Goal: Information Seeking & Learning: Check status

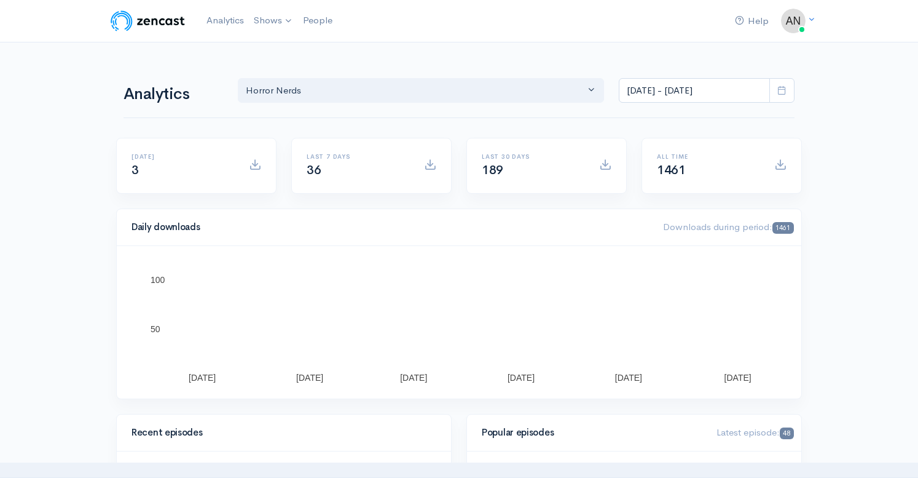
select select "14706"
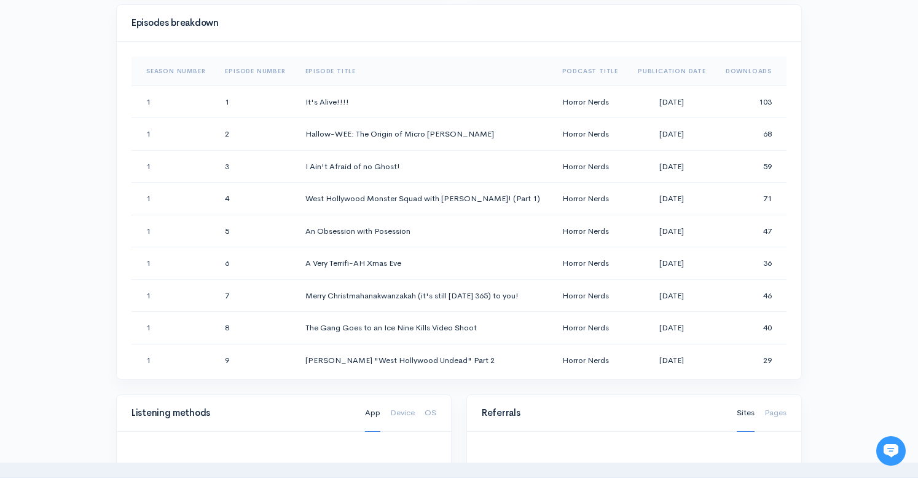
scroll to position [615, 0]
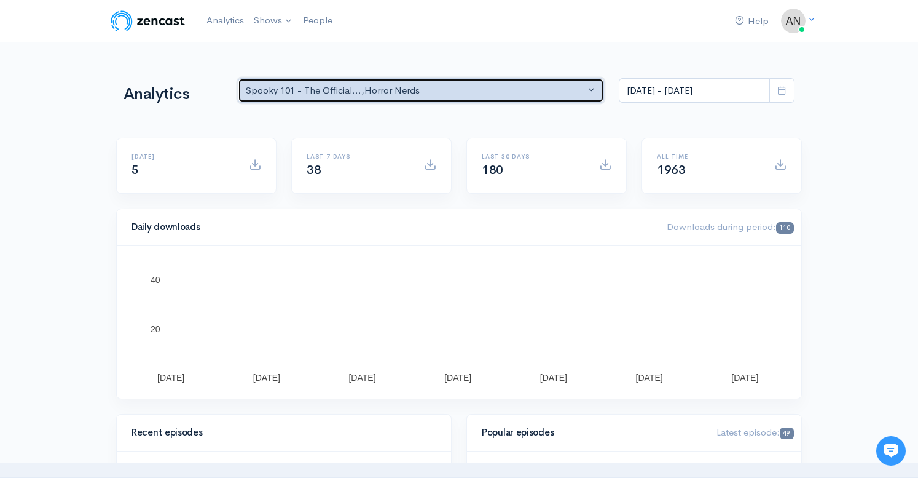
click at [493, 91] on div "Spooky 101 - The Official... , Horror Nerds" at bounding box center [415, 91] width 339 height 14
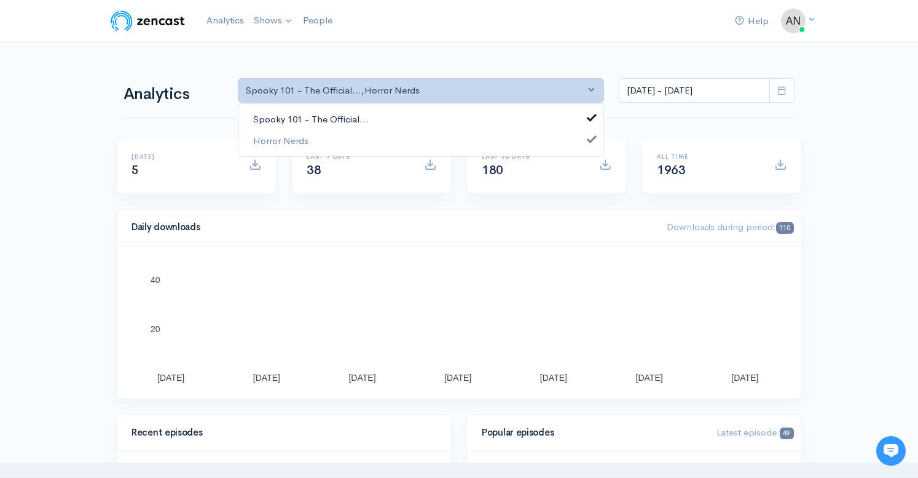
click at [398, 116] on link "Spooky 101 - The Official..." at bounding box center [420, 120] width 365 height 22
select select "14706"
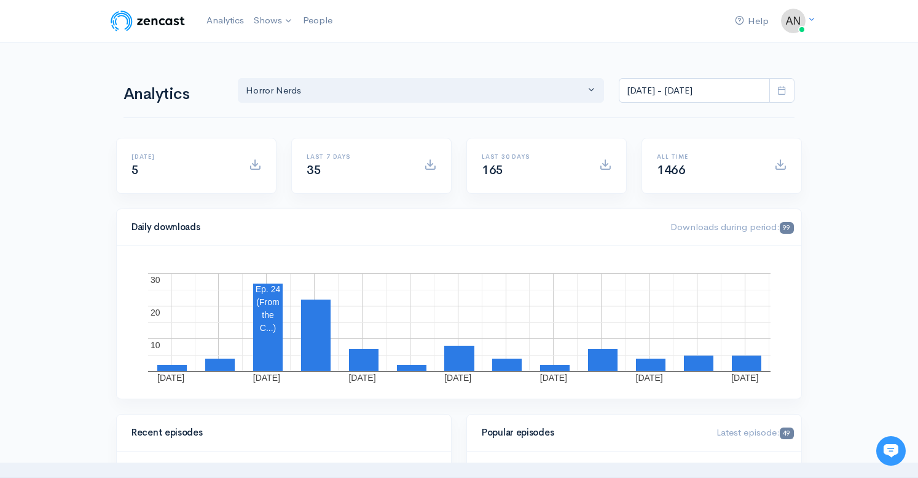
click at [781, 87] on icon at bounding box center [782, 89] width 9 height 9
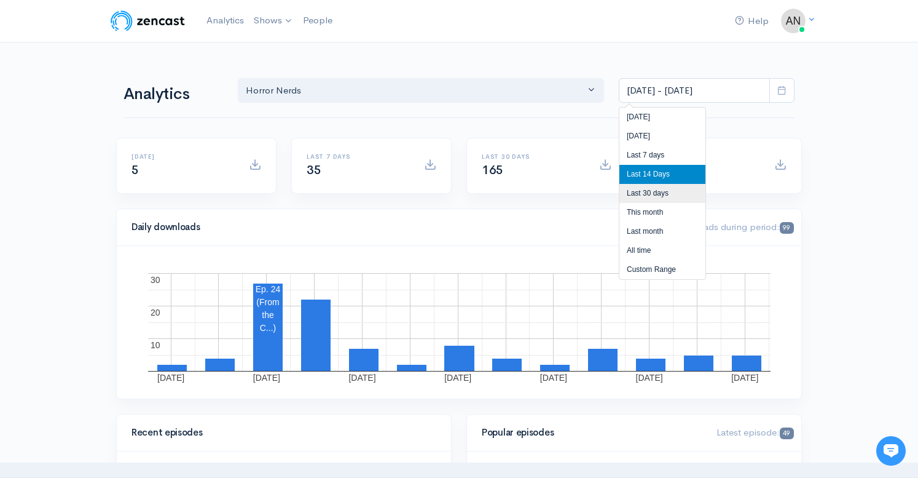
click at [659, 189] on li "Last 30 days" at bounding box center [663, 193] width 86 height 19
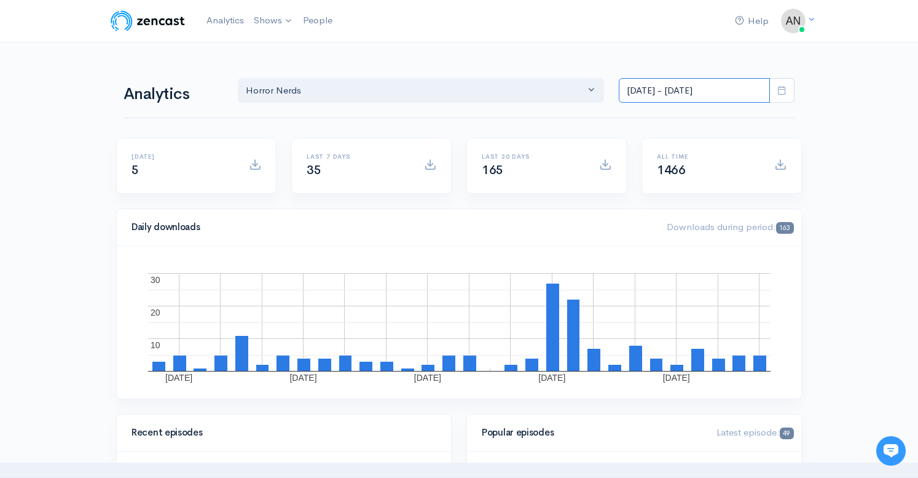
click at [693, 84] on input "[DATE] - [DATE]" at bounding box center [694, 90] width 151 height 25
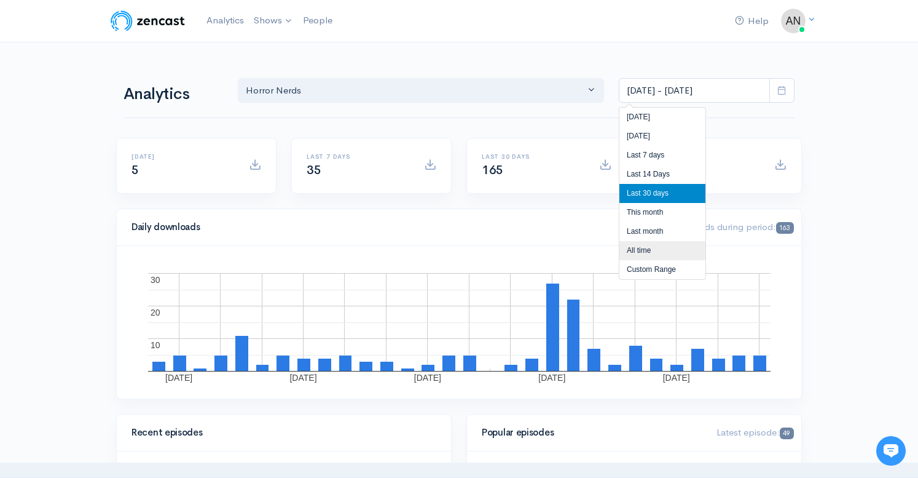
click at [655, 249] on li "All time" at bounding box center [663, 250] width 86 height 19
type input "[DATE] - [DATE]"
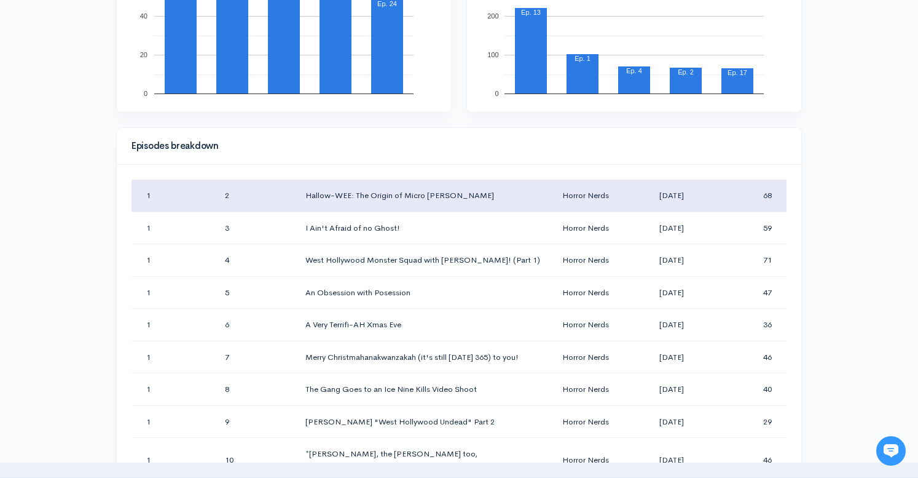
scroll to position [123, 0]
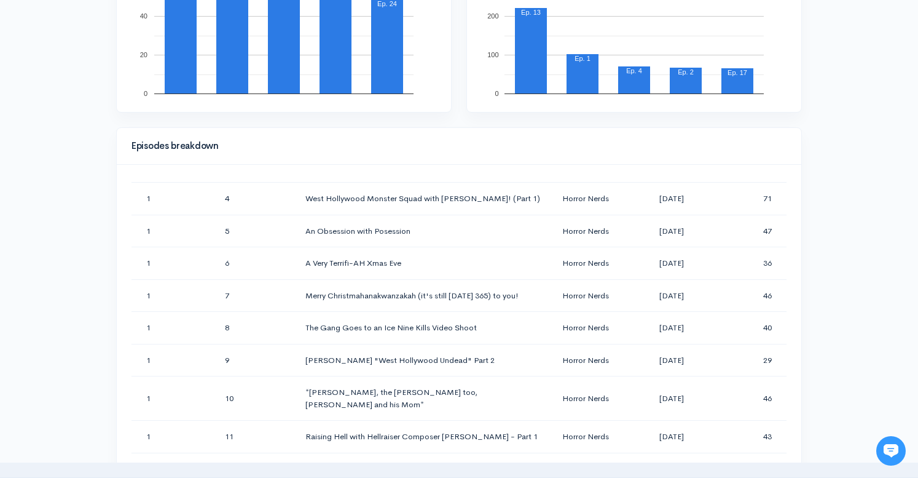
click at [867, 192] on div "Help Notifications View all Your profile Team settings Default team Current Log…" at bounding box center [459, 379] width 918 height 1742
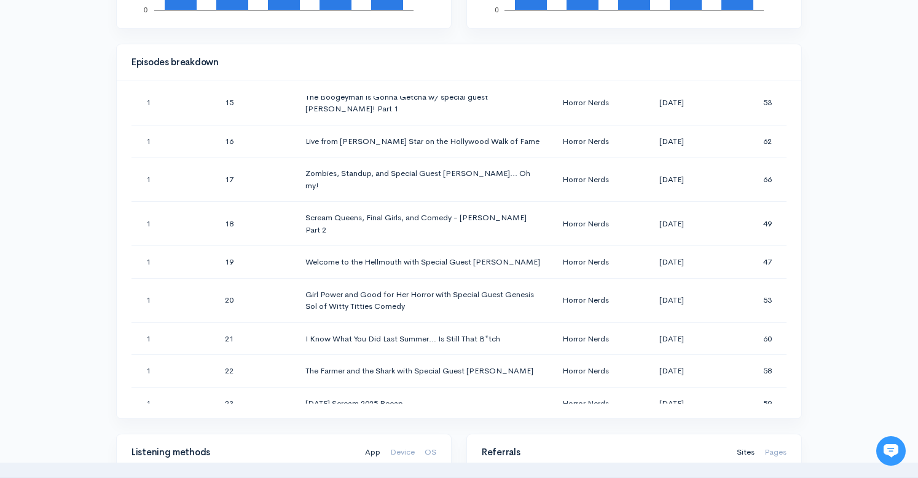
scroll to position [553, 0]
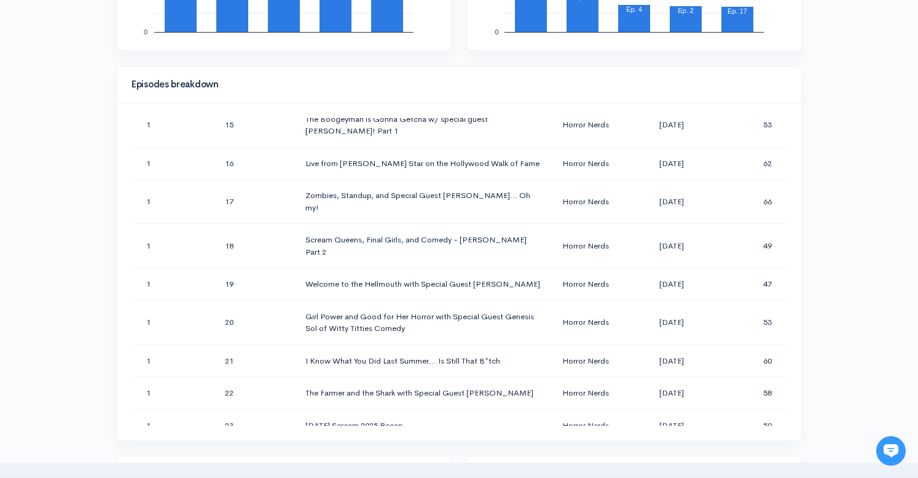
click at [848, 230] on div "Help Notifications View all Your profile Team settings Default team Current Log…" at bounding box center [459, 318] width 918 height 1742
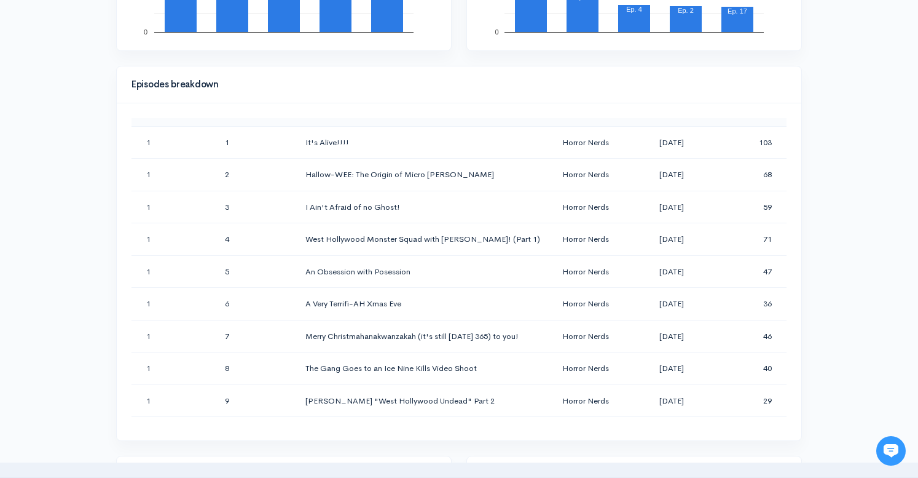
scroll to position [0, 0]
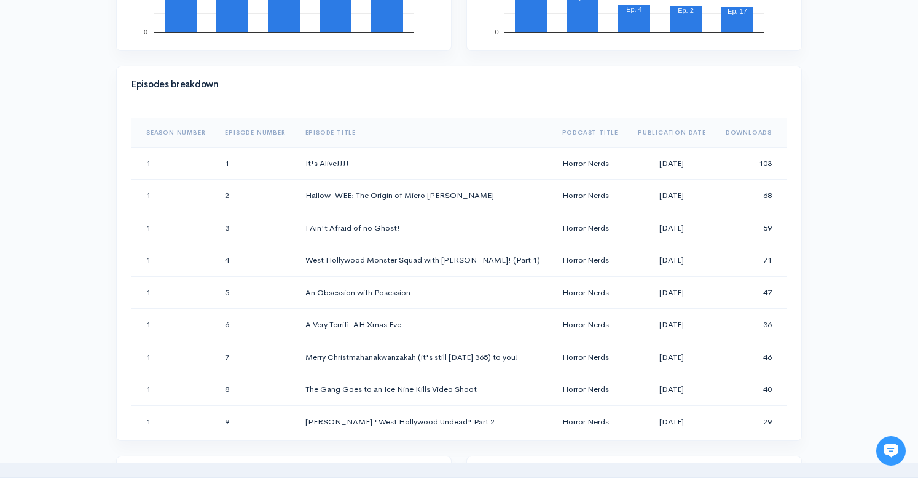
click at [845, 205] on div "Help Notifications View all Your profile Team settings Default team Current Log…" at bounding box center [459, 318] width 918 height 1742
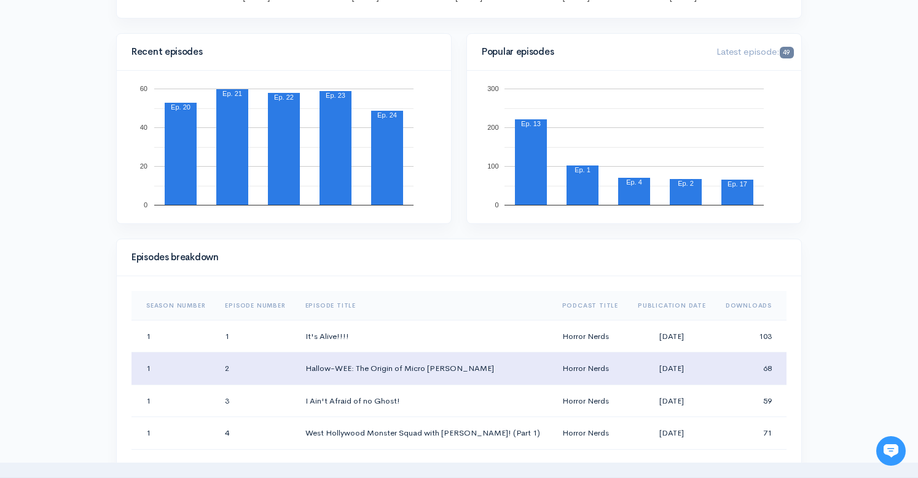
scroll to position [369, 0]
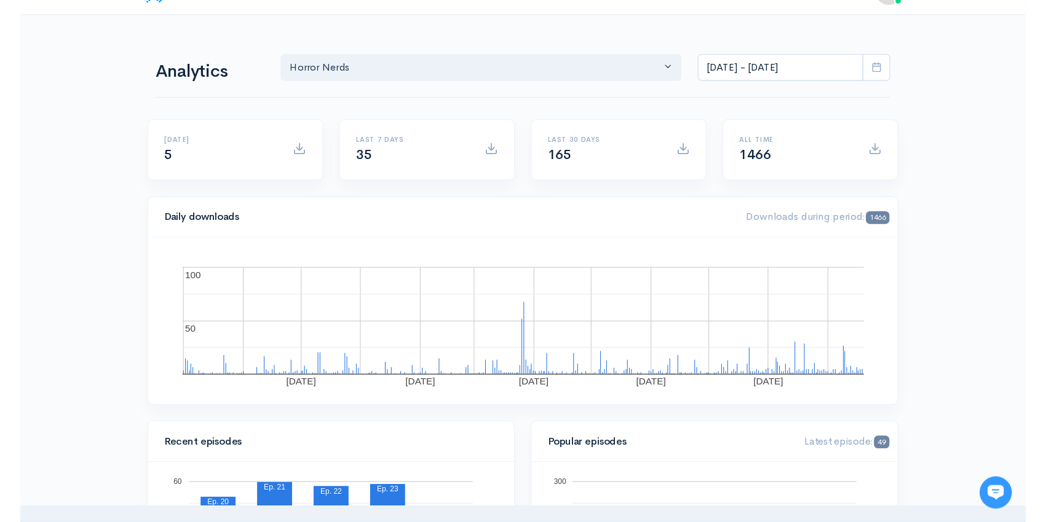
scroll to position [0, 0]
